Goal: Information Seeking & Learning: Learn about a topic

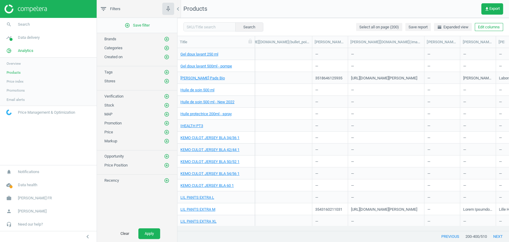
scroll to position [0, 523]
click at [196, 80] on link "[PERSON_NAME] Pads Bio" at bounding box center [202, 77] width 44 height 5
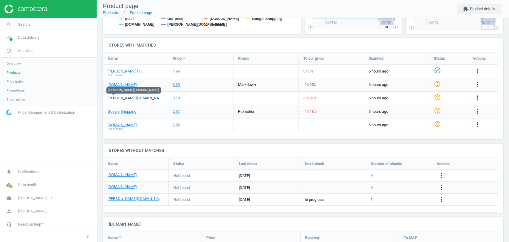
click at [112, 97] on link "[PERSON_NAME][DOMAIN_NAME]" at bounding box center [136, 97] width 56 height 5
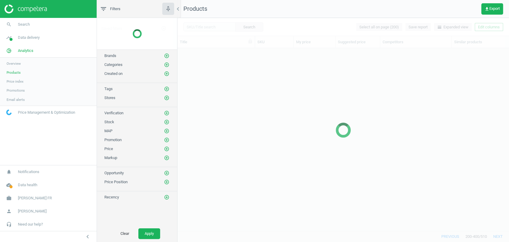
scroll to position [172, 326]
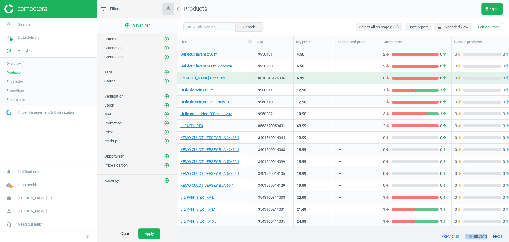
drag, startPoint x: 322, startPoint y: 231, endPoint x: 488, endPoint y: 233, distance: 166.0
click at [488, 233] on div "previous 200 - 400 / 510 next" at bounding box center [342, 236] width 331 height 11
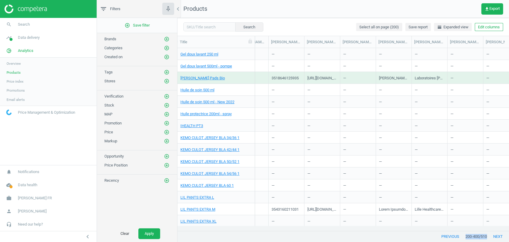
scroll to position [0, 482]
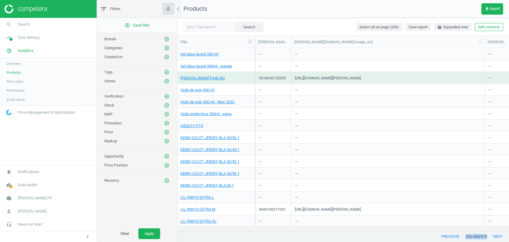
drag, startPoint x: 326, startPoint y: 41, endPoint x: 483, endPoint y: 46, distance: 157.7
click at [483, 46] on div at bounding box center [485, 42] width 6 height 12
drag, startPoint x: 455, startPoint y: 79, endPoint x: 295, endPoint y: 80, distance: 160.7
click at [295, 80] on div "[URL][DOMAIN_NAME][PERSON_NAME]" at bounding box center [387, 77] width 187 height 10
copy div "[URL][DOMAIN_NAME][PERSON_NAME]"
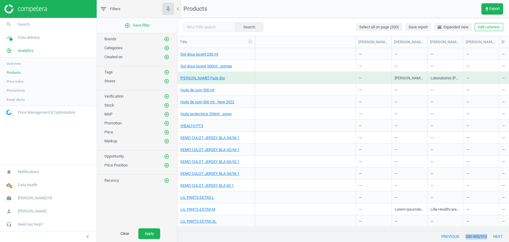
scroll to position [0, 620]
drag, startPoint x: 381, startPoint y: 43, endPoint x: 426, endPoint y: 37, distance: 45.1
click at [426, 37] on div at bounding box center [427, 42] width 6 height 12
drag, startPoint x: 463, startPoint y: 41, endPoint x: 495, endPoint y: 42, distance: 32.5
click at [495, 42] on div at bounding box center [495, 42] width 6 height 12
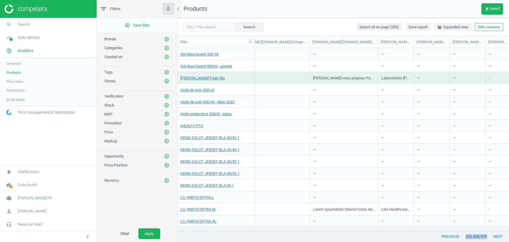
scroll to position [0, 745]
drag, startPoint x: 406, startPoint y: 42, endPoint x: 441, endPoint y: 40, distance: 34.6
click at [441, 40] on div at bounding box center [440, 42] width 6 height 12
click at [167, 80] on icon "add_circle_outline" at bounding box center [166, 80] width 5 height 5
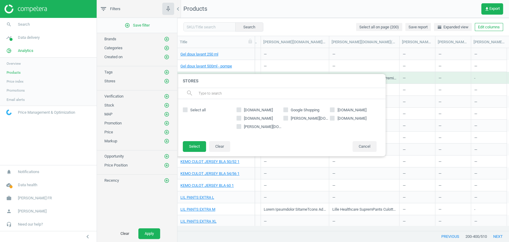
click at [255, 119] on span "[DOMAIN_NAME]" at bounding box center [258, 118] width 31 height 5
click at [241, 119] on input "[DOMAIN_NAME]" at bounding box center [239, 118] width 4 height 4
checkbox input "true"
click at [202, 147] on button "Select" at bounding box center [194, 146] width 23 height 11
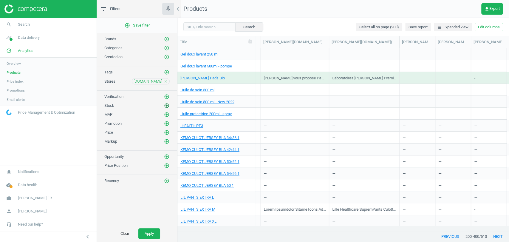
click at [165, 105] on icon "add_circle_outline" at bounding box center [166, 105] width 5 height 5
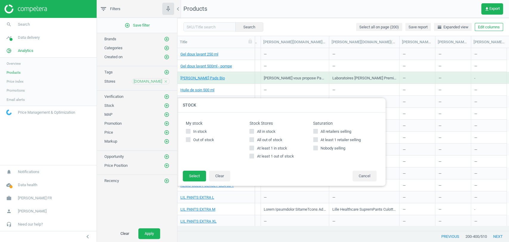
click at [265, 133] on span "All in stock" at bounding box center [265, 131] width 21 height 5
click at [254, 133] on input "All in stock" at bounding box center [252, 131] width 4 height 4
checkbox input "true"
click at [200, 174] on button "Select" at bounding box center [194, 175] width 23 height 11
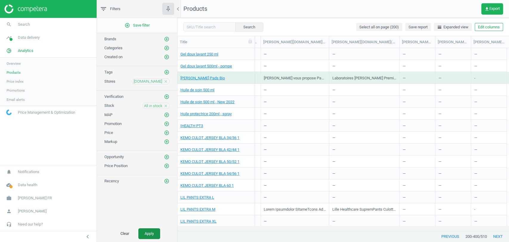
click at [156, 232] on button "Apply" at bounding box center [149, 233] width 22 height 11
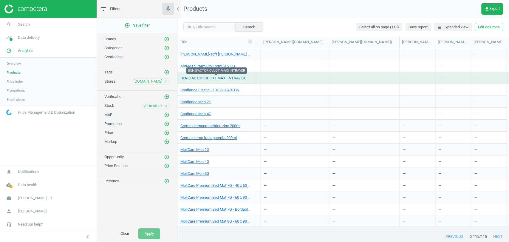
click at [210, 77] on link "BENEFACTOR CULOT MAXI INTRAVER" at bounding box center [212, 77] width 65 height 5
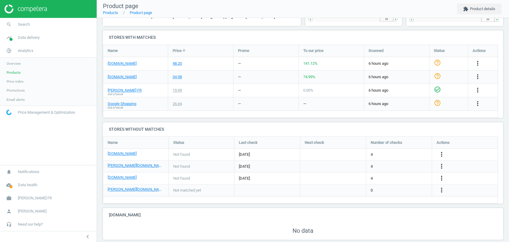
scroll to position [191, 0]
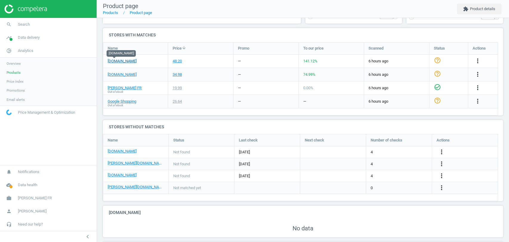
click at [117, 61] on link "[DOMAIN_NAME]" at bounding box center [122, 60] width 29 height 5
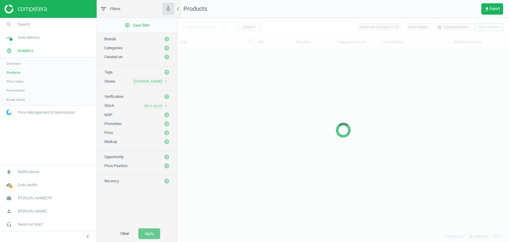
scroll to position [172, 326]
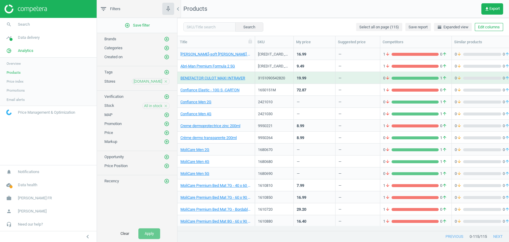
click at [165, 105] on icon "close" at bounding box center [166, 106] width 4 height 4
click at [166, 105] on icon "add_circle_outline" at bounding box center [166, 105] width 5 height 5
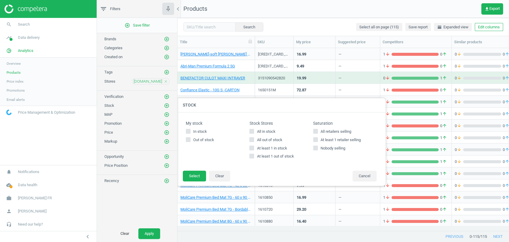
click at [257, 141] on span "All out of stock" at bounding box center [269, 139] width 28 height 5
click at [254, 141] on input "All out of stock" at bounding box center [252, 139] width 4 height 4
checkbox input "true"
click at [199, 177] on button "Select" at bounding box center [194, 175] width 23 height 11
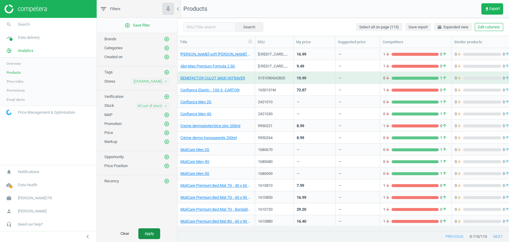
click at [151, 234] on button "Apply" at bounding box center [149, 233] width 22 height 11
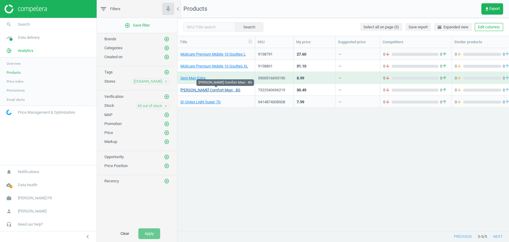
click at [206, 92] on link "[PERSON_NAME] Comfort Maxi - 8G" at bounding box center [210, 89] width 60 height 5
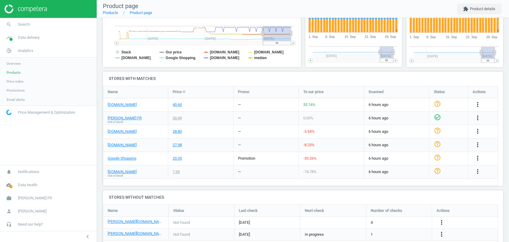
scroll to position [148, 0]
click at [112, 171] on link "[DOMAIN_NAME]" at bounding box center [122, 171] width 29 height 5
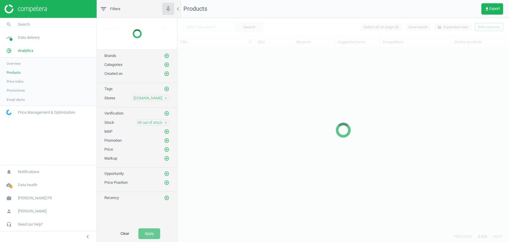
scroll to position [172, 326]
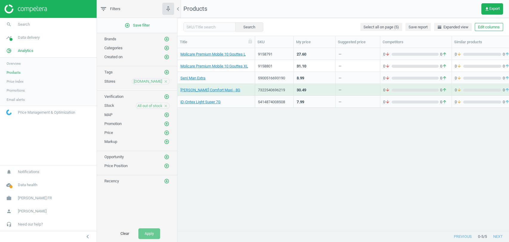
click at [166, 106] on icon "close" at bounding box center [166, 106] width 4 height 4
click at [165, 122] on icon "add_circle_outline" at bounding box center [166, 123] width 5 height 5
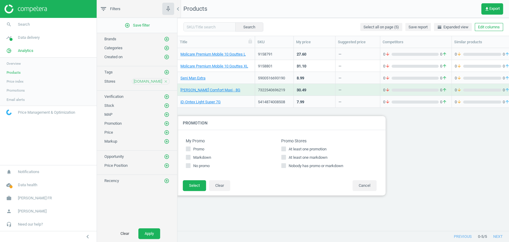
click at [282, 147] on input "At least one promotion" at bounding box center [284, 149] width 4 height 4
checkbox input "true"
click at [200, 187] on button "Select" at bounding box center [194, 185] width 23 height 11
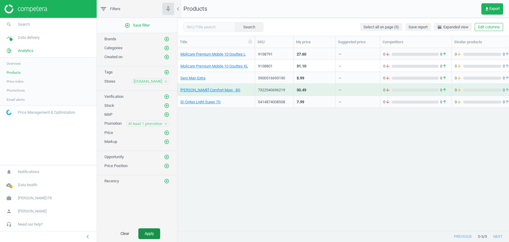
click at [144, 237] on button "Apply" at bounding box center [149, 233] width 22 height 11
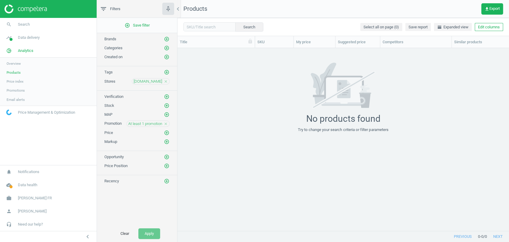
click at [167, 125] on icon "close" at bounding box center [166, 124] width 4 height 4
click at [167, 124] on icon "add_circle_outline" at bounding box center [166, 123] width 5 height 5
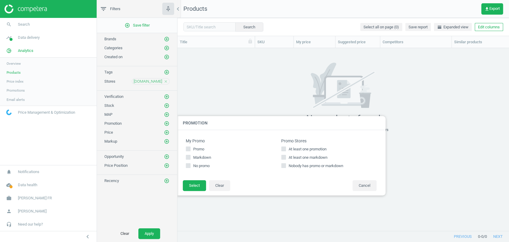
click at [293, 156] on span "At least one markdown" at bounding box center [307, 157] width 41 height 5
click at [286, 156] on input "At least one markdown" at bounding box center [284, 157] width 4 height 4
checkbox input "true"
click at [188, 182] on button "Select" at bounding box center [194, 185] width 23 height 11
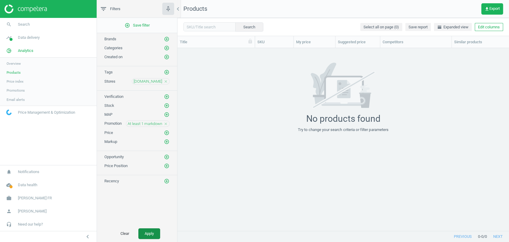
click at [152, 232] on button "Apply" at bounding box center [149, 233] width 22 height 11
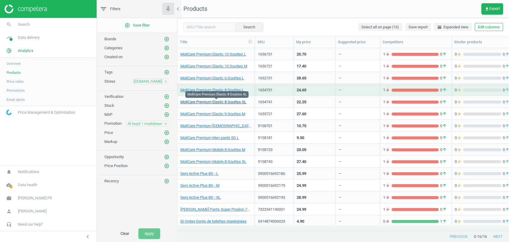
click at [204, 101] on link "MoliCare Premium Elastic 8 Gouttes XL" at bounding box center [213, 101] width 66 height 5
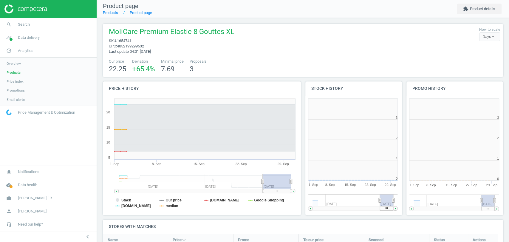
scroll to position [130, 106]
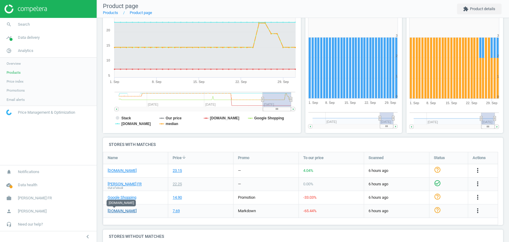
click at [115, 211] on link "[DOMAIN_NAME]" at bounding box center [122, 210] width 29 height 5
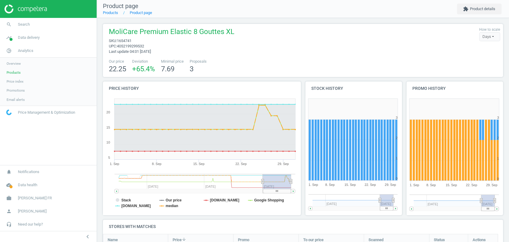
scroll to position [151, 0]
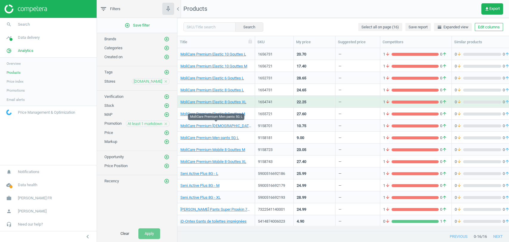
scroll to position [13, 0]
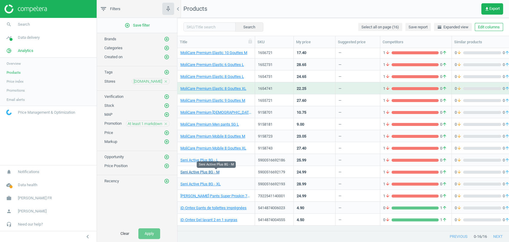
click at [207, 171] on link "Seni Active Plus 8G - M" at bounding box center [199, 171] width 39 height 5
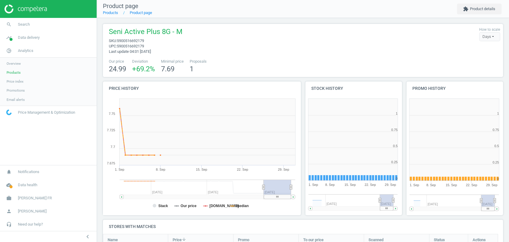
scroll to position [130, 106]
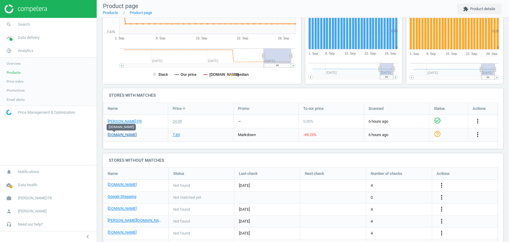
click at [116, 136] on link "[DOMAIN_NAME]" at bounding box center [122, 134] width 29 height 5
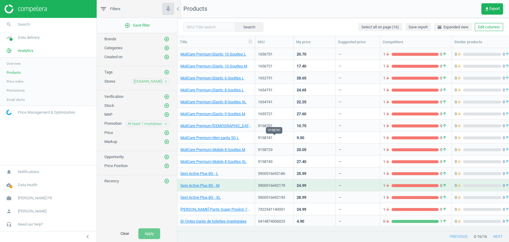
scroll to position [13, 0]
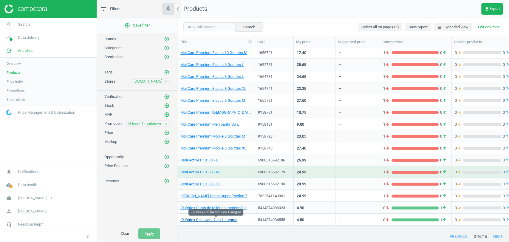
click at [222, 222] on link "iD-Ontex Gel lavant 2 en 1 surgras" at bounding box center [208, 219] width 57 height 5
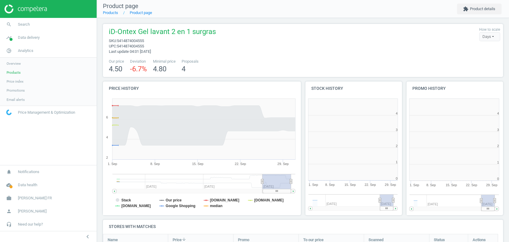
scroll to position [3, 3]
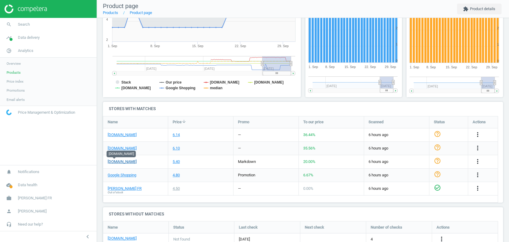
click at [113, 160] on link "[DOMAIN_NAME]" at bounding box center [122, 161] width 29 height 5
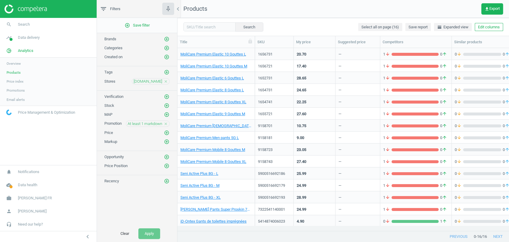
scroll to position [13, 0]
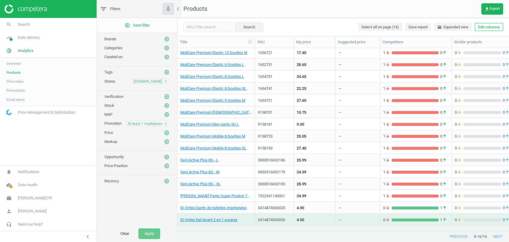
click at [165, 122] on icon "close" at bounding box center [166, 124] width 4 height 4
click at [152, 232] on button "Apply" at bounding box center [149, 233] width 22 height 11
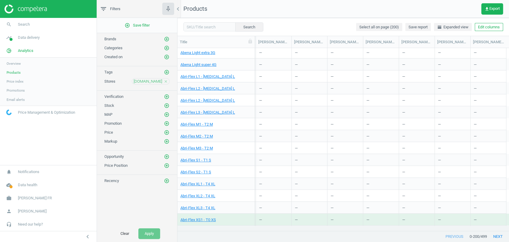
scroll to position [0, 517]
click at [497, 27] on button "Edit columns" at bounding box center [489, 27] width 28 height 8
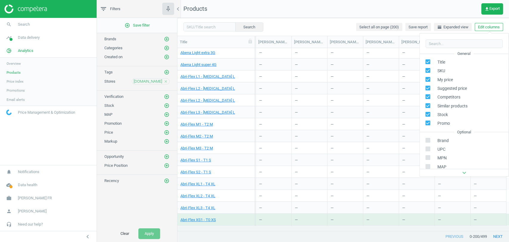
scroll to position [94, 0]
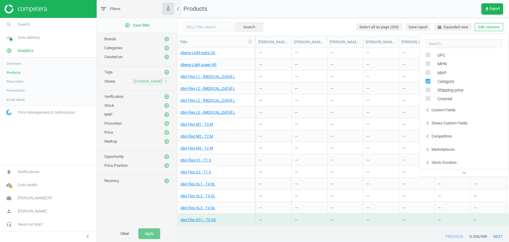
click at [449, 124] on div "Stores custom fields" at bounding box center [449, 122] width 36 height 5
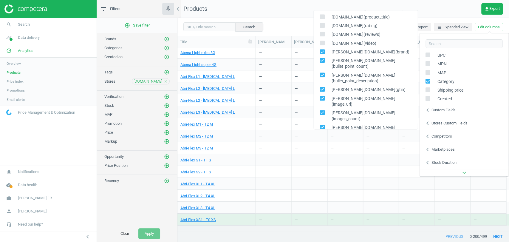
scroll to position [286, 0]
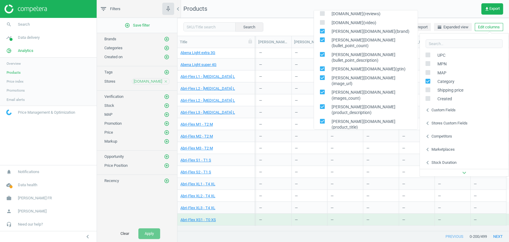
click at [320, 32] on input "checkbox" at bounding box center [322, 31] width 4 height 4
checkbox input "false"
click at [320, 40] on input "checkbox" at bounding box center [322, 40] width 4 height 4
checkbox input "false"
click at [321, 52] on input "checkbox" at bounding box center [322, 54] width 4 height 4
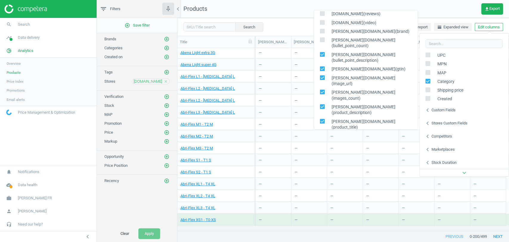
checkbox input "false"
click at [321, 67] on input "checkbox" at bounding box center [322, 69] width 4 height 4
checkbox input "false"
click at [321, 76] on input "checkbox" at bounding box center [322, 78] width 4 height 4
checkbox input "false"
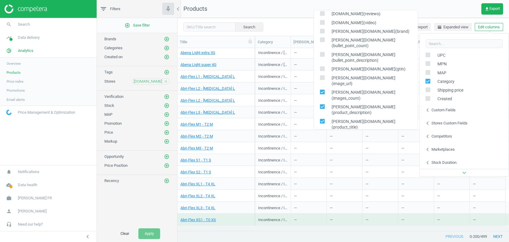
click at [322, 90] on input "checkbox" at bounding box center [322, 92] width 4 height 4
checkbox input "false"
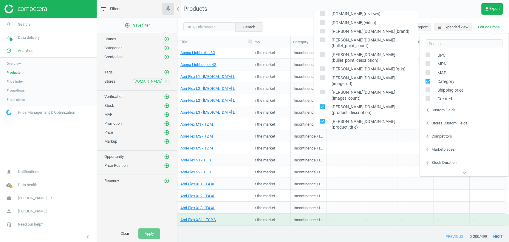
click at [322, 105] on input "checkbox" at bounding box center [322, 107] width 4 height 4
checkbox input "false"
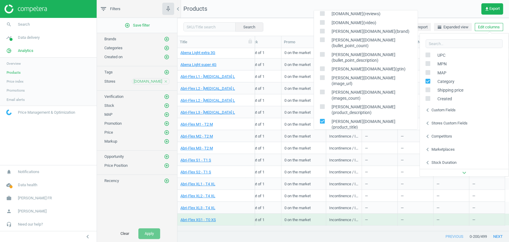
scroll to position [0, 269]
drag, startPoint x: 322, startPoint y: 92, endPoint x: 322, endPoint y: 103, distance: 11.3
click at [322, 103] on div "[DOMAIN_NAME](a_content) [DOMAIN_NAME](bsr) [DOMAIN_NAME](bullet_point_count) […" at bounding box center [365, 69] width 104 height 119
click at [322, 133] on icon at bounding box center [322, 135] width 5 height 5
click at [322, 134] on input "checkbox" at bounding box center [322, 136] width 4 height 4
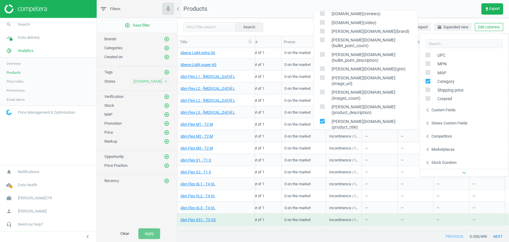
checkbox input "false"
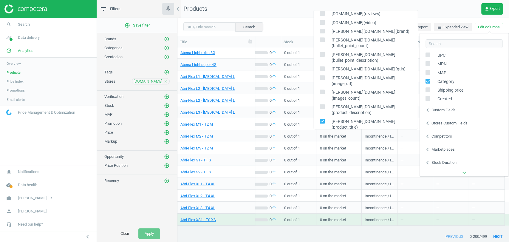
click at [322, 142] on input "checkbox" at bounding box center [322, 144] width 4 height 4
checkbox input "false"
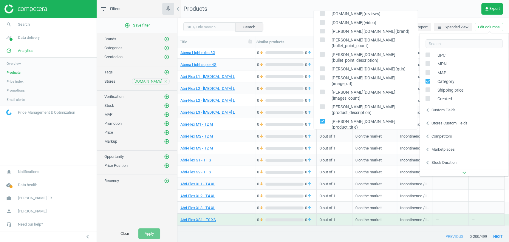
click at [322, 157] on input "checkbox" at bounding box center [322, 159] width 4 height 4
checkbox input "false"
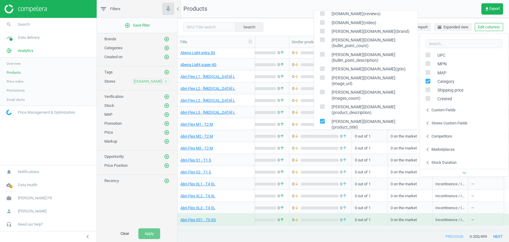
click at [322, 119] on input "checkbox" at bounding box center [322, 121] width 4 height 4
checkbox input "false"
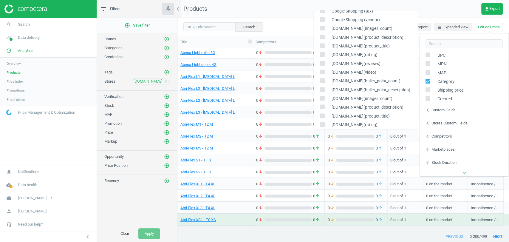
scroll to position [168, 0]
click at [323, 79] on input "checkbox" at bounding box center [322, 79] width 4 height 4
checkbox input "true"
click at [323, 85] on div "[DOMAIN_NAME](bullet_point_description)" at bounding box center [366, 88] width 104 height 9
click at [322, 89] on input "checkbox" at bounding box center [322, 88] width 4 height 4
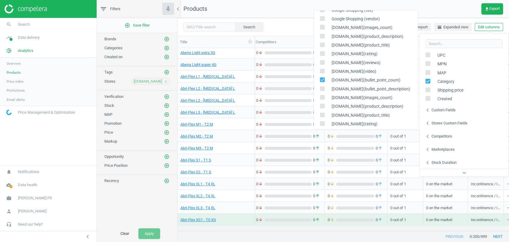
checkbox input "true"
click at [322, 97] on input "checkbox" at bounding box center [322, 97] width 4 height 4
checkbox input "true"
click at [322, 104] on input "checkbox" at bounding box center [322, 106] width 4 height 4
checkbox input "true"
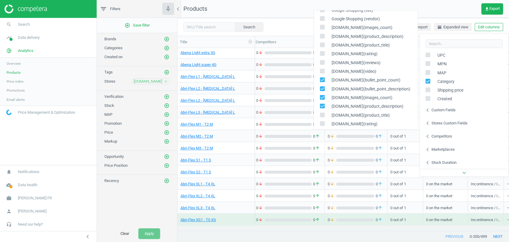
click at [322, 113] on input "checkbox" at bounding box center [322, 115] width 4 height 4
checkbox input "true"
click at [323, 120] on div "[DOMAIN_NAME](rating)" at bounding box center [366, 124] width 104 height 9
click at [323, 122] on input "checkbox" at bounding box center [322, 123] width 4 height 4
checkbox input "true"
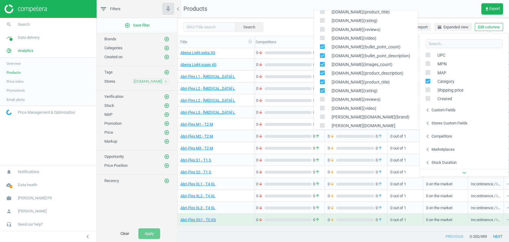
scroll to position [210, 0]
click at [324, 90] on icon at bounding box center [322, 90] width 5 height 5
click at [324, 90] on input "checkbox" at bounding box center [322, 90] width 4 height 4
checkbox input "true"
click at [323, 96] on div "[DOMAIN_NAME](video)" at bounding box center [366, 99] width 104 height 9
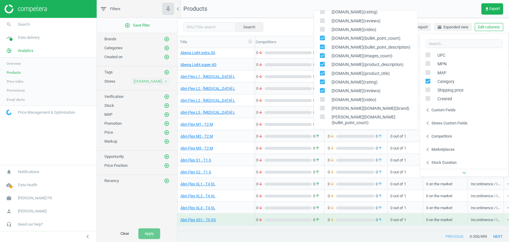
click at [321, 99] on input "checkbox" at bounding box center [322, 99] width 4 height 4
checkbox input "true"
click at [293, 16] on nav "Products get_app Export" at bounding box center [342, 9] width 331 height 18
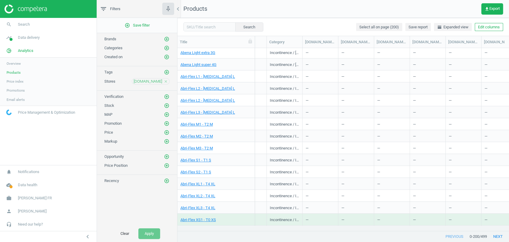
scroll to position [0, 328]
drag, startPoint x: 338, startPoint y: 44, endPoint x: 391, endPoint y: 42, distance: 53.1
click at [390, 42] on div at bounding box center [387, 42] width 6 height 12
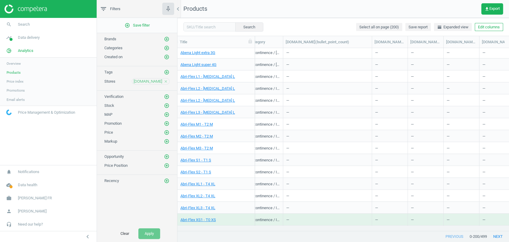
scroll to position [0, 352]
drag, startPoint x: 404, startPoint y: 46, endPoint x: 438, endPoint y: 44, distance: 34.6
click at [438, 44] on div at bounding box center [436, 42] width 6 height 12
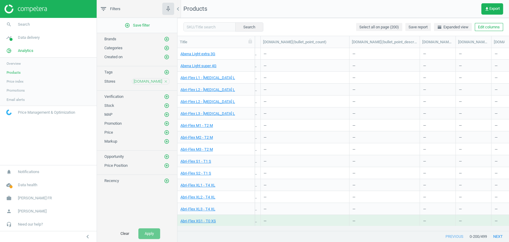
scroll to position [0, 370]
drag, startPoint x: 454, startPoint y: 43, endPoint x: 494, endPoint y: 43, distance: 40.5
click at [493, 43] on div at bounding box center [490, 42] width 6 height 12
drag, startPoint x: 438, startPoint y: 44, endPoint x: 471, endPoint y: 44, distance: 32.5
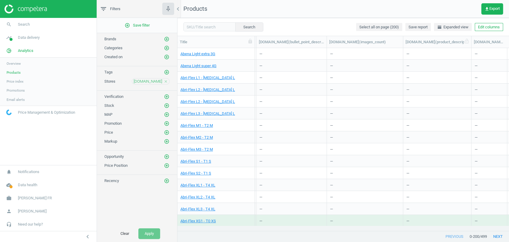
click at [471, 44] on div at bounding box center [471, 42] width 6 height 12
drag, startPoint x: 420, startPoint y: 42, endPoint x: 459, endPoint y: 44, distance: 38.8
click at [459, 44] on div at bounding box center [458, 42] width 6 height 12
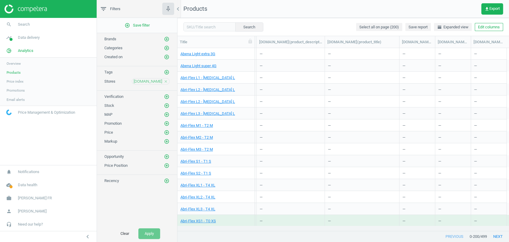
click at [167, 83] on icon "close" at bounding box center [166, 81] width 4 height 4
click at [167, 83] on icon "add_circle_outline" at bounding box center [166, 80] width 5 height 5
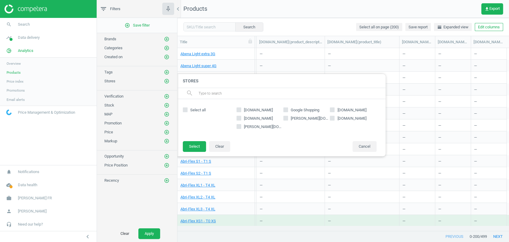
click at [334, 117] on icon at bounding box center [332, 118] width 5 height 5
click at [334, 117] on input "[DOMAIN_NAME]" at bounding box center [332, 118] width 4 height 4
checkbox input "true"
click at [195, 147] on button "Select" at bounding box center [194, 146] width 23 height 11
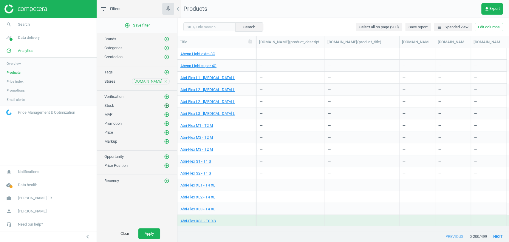
click at [168, 106] on icon "add_circle_outline" at bounding box center [166, 105] width 5 height 5
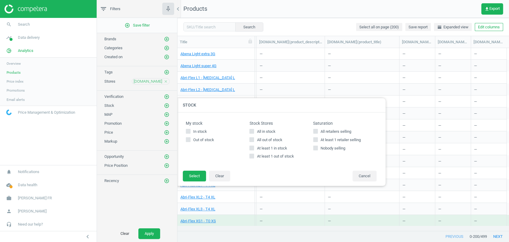
click at [269, 131] on span "All in stock" at bounding box center [265, 131] width 21 height 5
click at [254, 131] on input "All in stock" at bounding box center [252, 131] width 4 height 4
checkbox input "true"
click at [204, 174] on button "Select" at bounding box center [194, 175] width 23 height 11
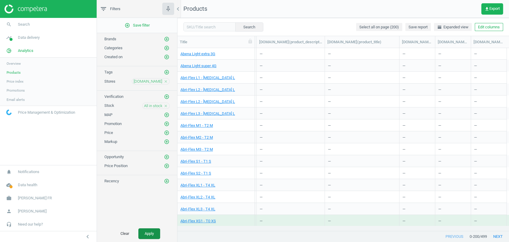
click at [153, 232] on button "Apply" at bounding box center [149, 233] width 22 height 11
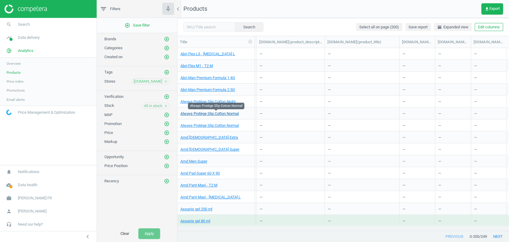
click at [206, 115] on link "Always Protège Slip Cotton Normal" at bounding box center [209, 113] width 58 height 5
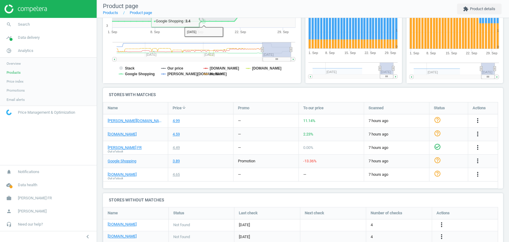
scroll to position [132, 0]
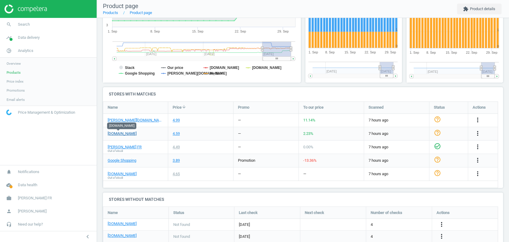
click at [121, 134] on link "[DOMAIN_NAME]" at bounding box center [122, 133] width 29 height 5
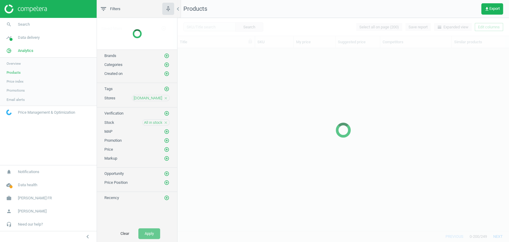
scroll to position [172, 326]
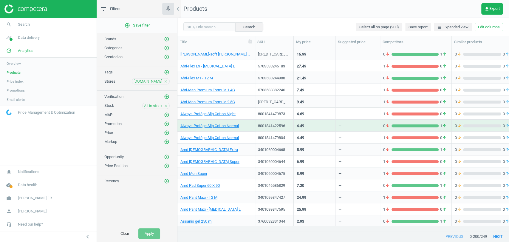
click at [165, 104] on icon "close" at bounding box center [166, 106] width 4 height 4
click at [165, 105] on icon "add_circle_outline" at bounding box center [166, 105] width 5 height 5
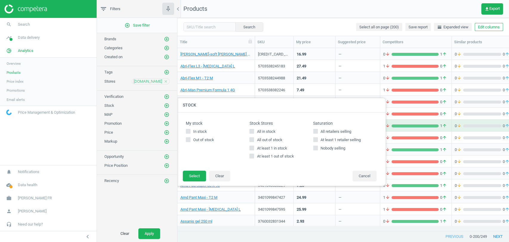
click at [263, 140] on span "All out of stock" at bounding box center [269, 139] width 28 height 5
click at [254, 140] on input "All out of stock" at bounding box center [252, 139] width 4 height 4
checkbox input "true"
click at [205, 172] on button "Select" at bounding box center [194, 175] width 23 height 11
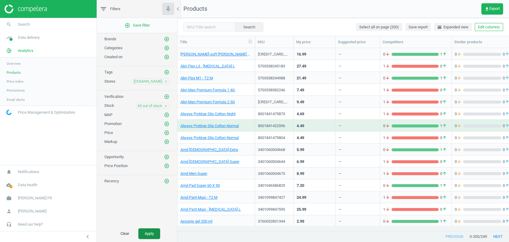
click at [156, 231] on button "Apply" at bounding box center [149, 233] width 22 height 11
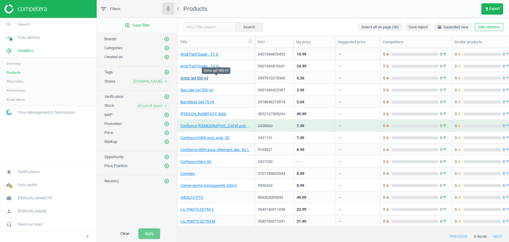
click at [200, 79] on link "Anios gel 500 ml" at bounding box center [194, 77] width 28 height 5
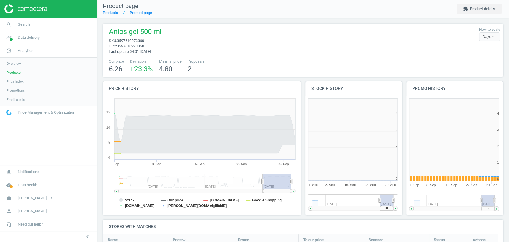
scroll to position [89, 405]
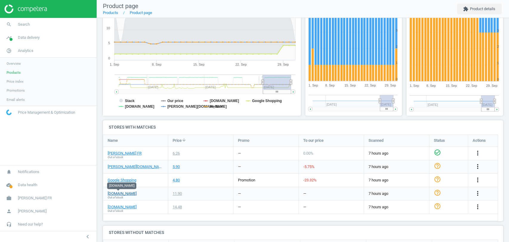
click at [119, 191] on link "[DOMAIN_NAME]" at bounding box center [122, 193] width 29 height 5
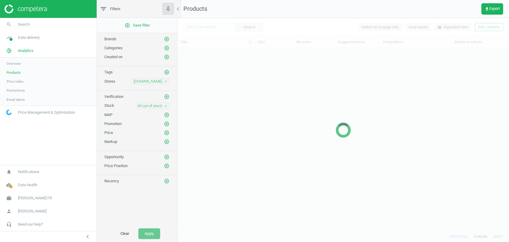
scroll to position [172, 326]
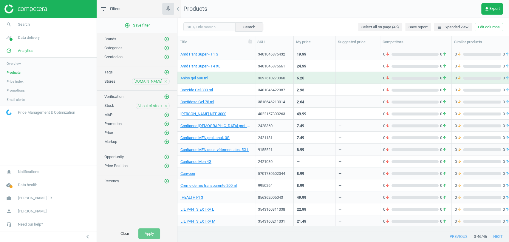
click at [165, 105] on icon "close" at bounding box center [166, 106] width 4 height 4
click at [169, 124] on icon "add_circle_outline" at bounding box center [166, 123] width 5 height 5
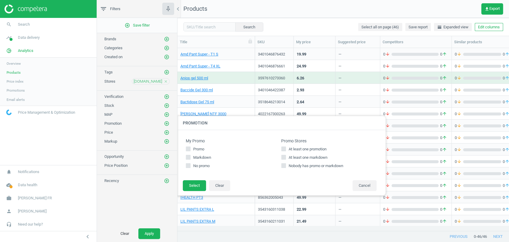
click at [281, 149] on label "Promo" at bounding box center [233, 148] width 95 height 5
click at [190, 149] on input "Promo" at bounding box center [188, 149] width 4 height 4
click at [188, 148] on input "Promo" at bounding box center [188, 149] width 4 height 4
checkbox input "false"
click at [303, 149] on span "At least one promotion" at bounding box center [307, 148] width 40 height 5
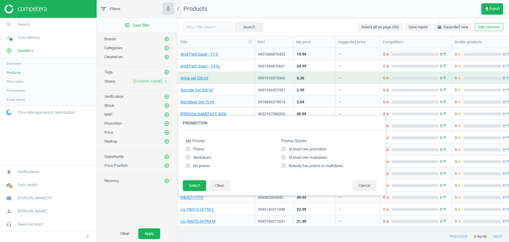
click at [286, 149] on input "At least one promotion" at bounding box center [284, 149] width 4 height 4
checkbox input "true"
click at [192, 182] on button "Select" at bounding box center [194, 185] width 23 height 11
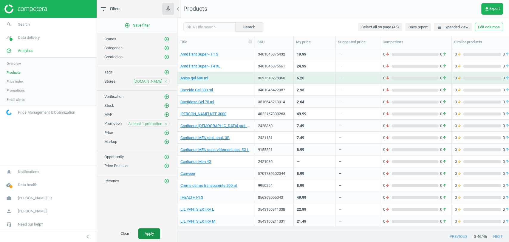
click at [150, 234] on button "Apply" at bounding box center [149, 233] width 22 height 11
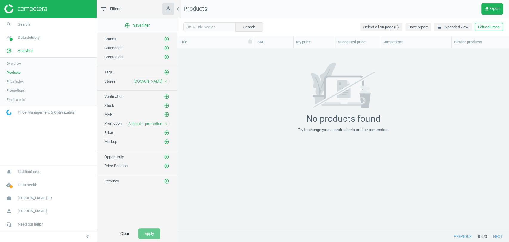
click at [164, 122] on icon "close" at bounding box center [166, 124] width 4 height 4
click at [167, 123] on icon "add_circle_outline" at bounding box center [166, 123] width 5 height 5
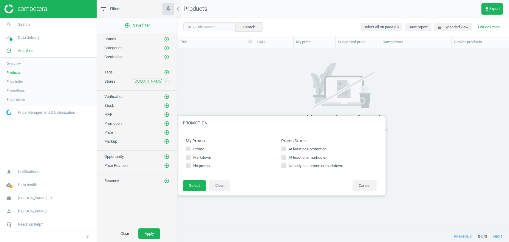
click at [290, 157] on span "At least one markdown" at bounding box center [307, 157] width 41 height 5
click at [286, 157] on input "At least one markdown" at bounding box center [284, 157] width 4 height 4
checkbox input "true"
click at [191, 189] on button "Select" at bounding box center [194, 185] width 23 height 11
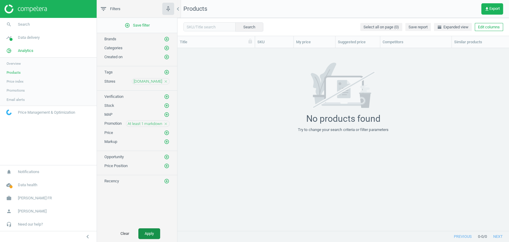
click at [154, 234] on button "Apply" at bounding box center [149, 233] width 22 height 11
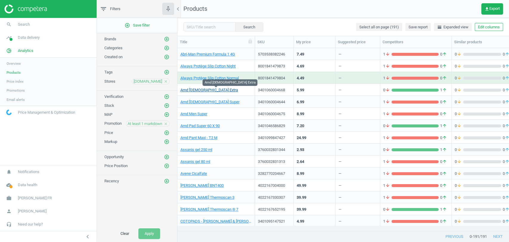
click at [205, 90] on link "Amd [DEMOGRAPHIC_DATA] Extra" at bounding box center [209, 89] width 58 height 5
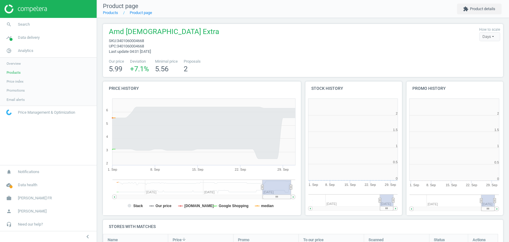
scroll to position [3, 3]
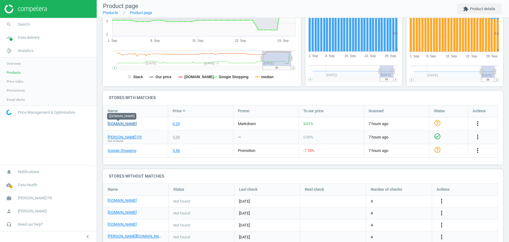
click at [119, 125] on link "[DOMAIN_NAME]" at bounding box center [122, 123] width 29 height 5
click at [285, 97] on h4 "Stores with matches" at bounding box center [303, 98] width 400 height 14
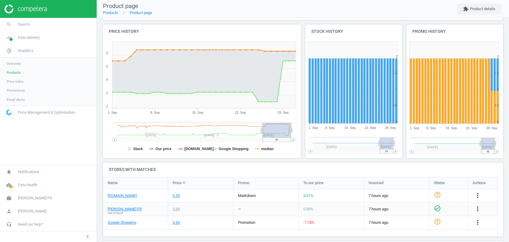
scroll to position [132, 0]
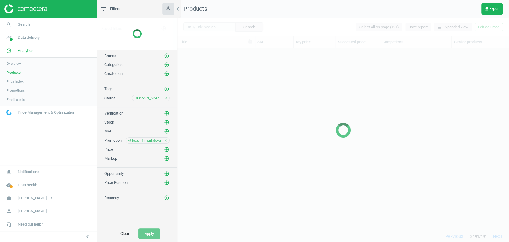
scroll to position [172, 326]
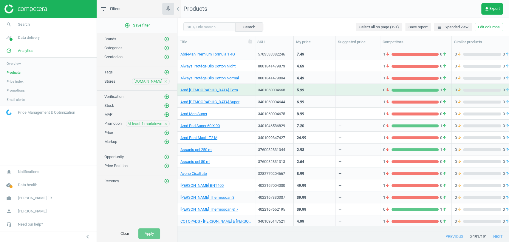
click at [165, 122] on icon "close" at bounding box center [166, 124] width 4 height 4
click at [153, 231] on button "Apply" at bounding box center [149, 233] width 22 height 11
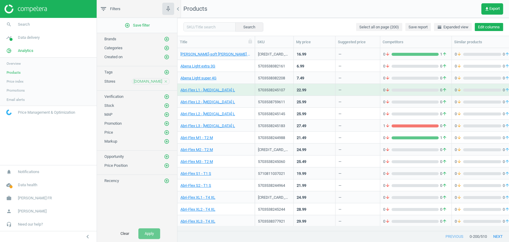
click at [486, 29] on button "Edit columns" at bounding box center [489, 27] width 28 height 8
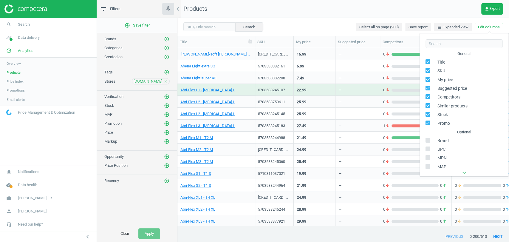
scroll to position [94, 0]
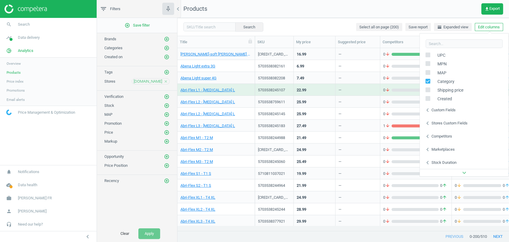
click at [439, 125] on div "Stores custom fields" at bounding box center [449, 122] width 36 height 5
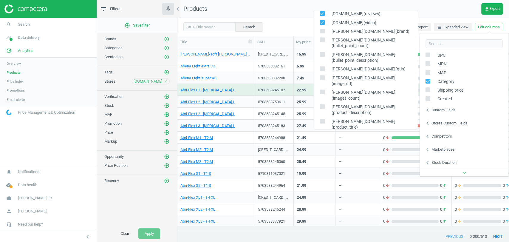
scroll to position [224, 0]
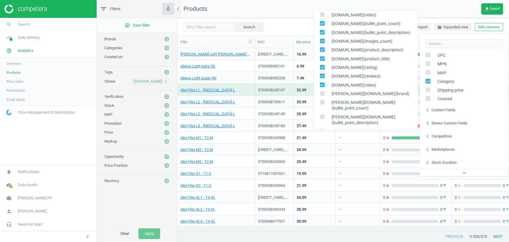
click at [322, 24] on input "checkbox" at bounding box center [322, 23] width 4 height 4
checkbox input "false"
click at [322, 30] on input "checkbox" at bounding box center [322, 32] width 4 height 4
checkbox input "false"
click at [322, 38] on div "[DOMAIN_NAME](images_count)" at bounding box center [366, 41] width 104 height 9
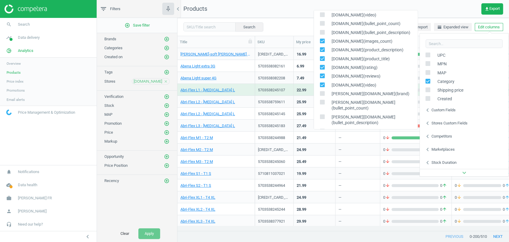
click at [322, 42] on input "checkbox" at bounding box center [322, 41] width 4 height 4
checkbox input "false"
drag, startPoint x: 322, startPoint y: 50, endPoint x: 322, endPoint y: 60, distance: 9.8
click at [322, 60] on div "[DOMAIN_NAME](a_content) [DOMAIN_NAME](bsr) [DOMAIN_NAME](bullet_point_count) […" at bounding box center [365, 69] width 104 height 119
click at [322, 60] on input "checkbox" at bounding box center [322, 58] width 4 height 4
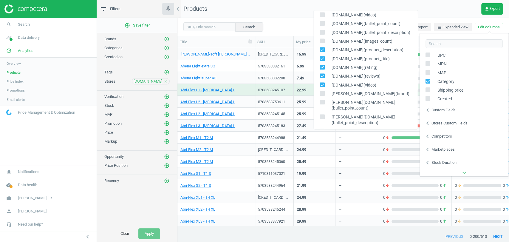
checkbox input "false"
click at [322, 65] on input "checkbox" at bounding box center [322, 67] width 4 height 4
checkbox input "false"
click at [323, 75] on input "checkbox" at bounding box center [322, 76] width 4 height 4
checkbox input "false"
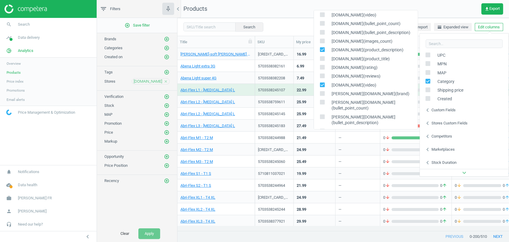
click at [323, 83] on input "checkbox" at bounding box center [322, 85] width 4 height 4
checkbox input "false"
click at [323, 48] on input "checkbox" at bounding box center [322, 49] width 4 height 4
checkbox input "false"
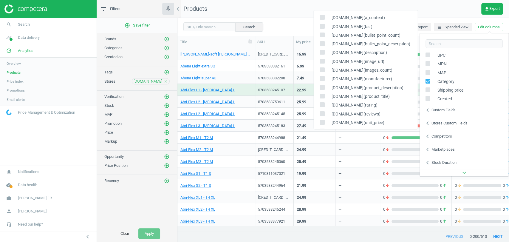
scroll to position [0, 0]
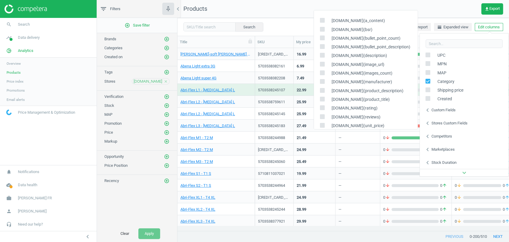
click at [291, 19] on div "Search Select all on page (200) Save report horizontal_split Expanded view Edit…" at bounding box center [342, 27] width 331 height 18
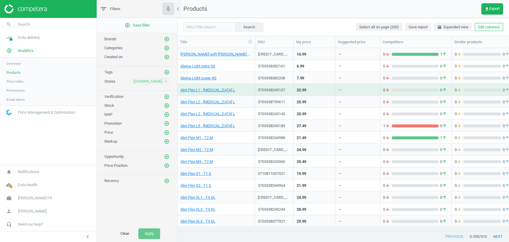
click at [169, 79] on div "[DOMAIN_NAME] close" at bounding box center [151, 81] width 38 height 6
click at [166, 81] on icon "close" at bounding box center [166, 81] width 4 height 4
click at [166, 81] on icon "add_circle_outline" at bounding box center [166, 80] width 5 height 5
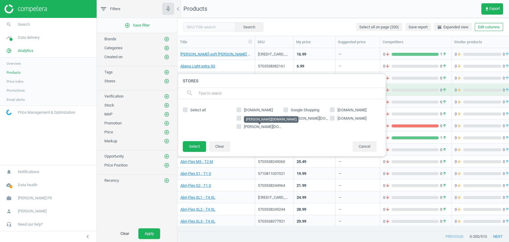
click at [265, 129] on span "[PERSON_NAME][DOMAIN_NAME]" at bounding box center [273, 126] width 58 height 4
click at [241, 128] on input "[PERSON_NAME][DOMAIN_NAME]" at bounding box center [239, 127] width 4 height 4
checkbox input "true"
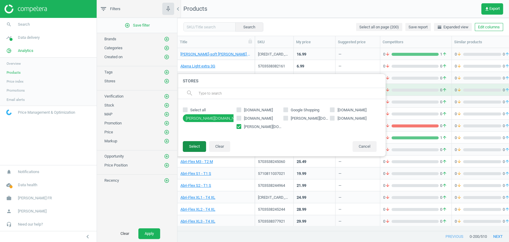
click at [190, 148] on button "Select" at bounding box center [194, 146] width 23 height 11
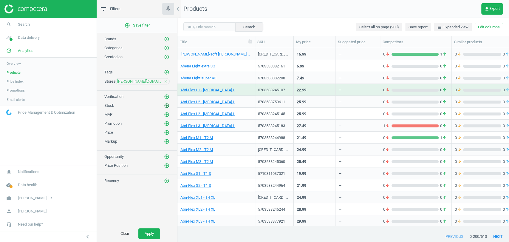
click at [168, 107] on icon "add_circle_outline" at bounding box center [166, 105] width 5 height 5
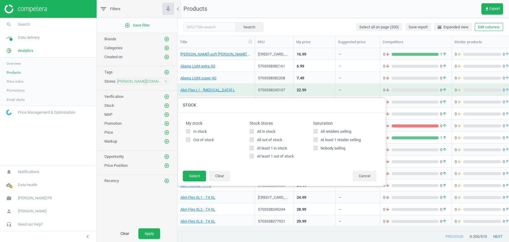
click at [251, 131] on input "All in stock" at bounding box center [252, 131] width 4 height 4
checkbox input "true"
click at [191, 177] on button "Select" at bounding box center [194, 175] width 23 height 11
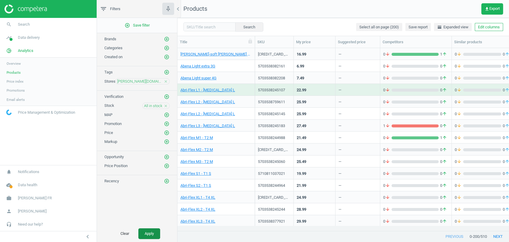
click at [144, 232] on button "Apply" at bounding box center [149, 233] width 22 height 11
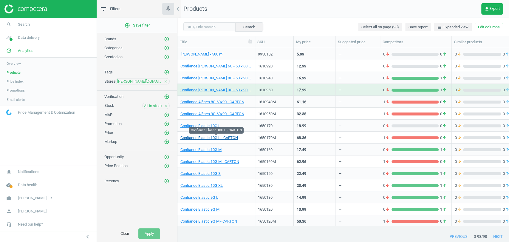
click at [204, 137] on link "Confiance Elastic 10G L - CARTON" at bounding box center [209, 137] width 58 height 5
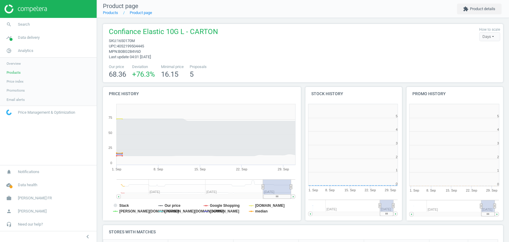
scroll to position [100, 0]
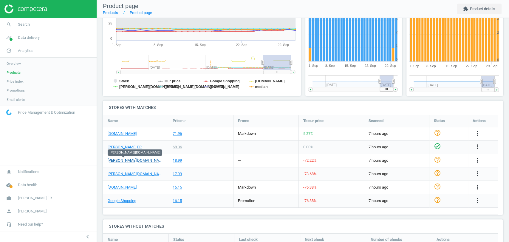
click at [132, 161] on link "[PERSON_NAME][DOMAIN_NAME]" at bounding box center [136, 160] width 56 height 5
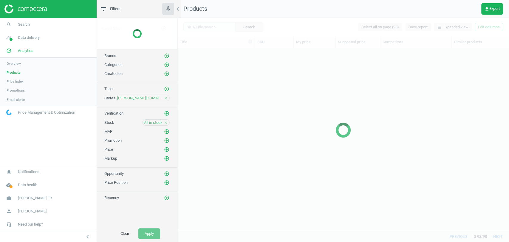
scroll to position [172, 326]
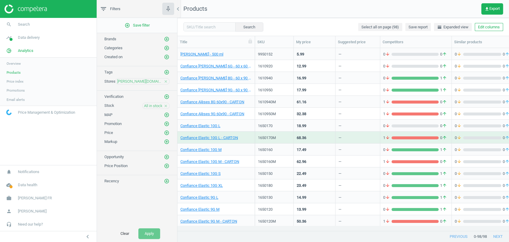
click at [167, 105] on icon "close" at bounding box center [166, 106] width 4 height 4
click at [167, 105] on icon "add_circle_outline" at bounding box center [166, 105] width 5 height 5
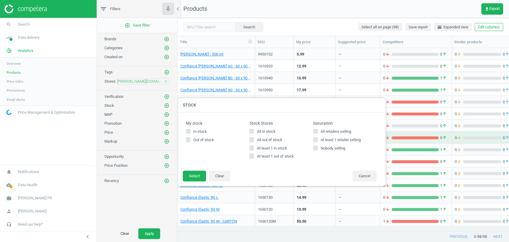
click at [269, 138] on span "All out of stock" at bounding box center [269, 139] width 28 height 5
click at [254, 138] on input "All out of stock" at bounding box center [252, 139] width 4 height 4
checkbox input "true"
click at [190, 175] on button "Select" at bounding box center [194, 175] width 23 height 11
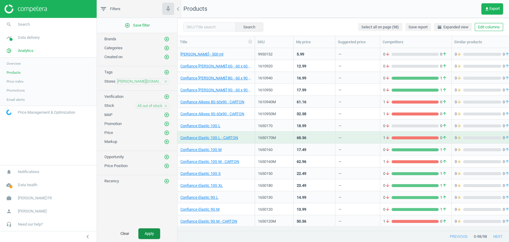
click at [147, 230] on button "Apply" at bounding box center [149, 233] width 22 height 11
